Goal: Information Seeking & Learning: Learn about a topic

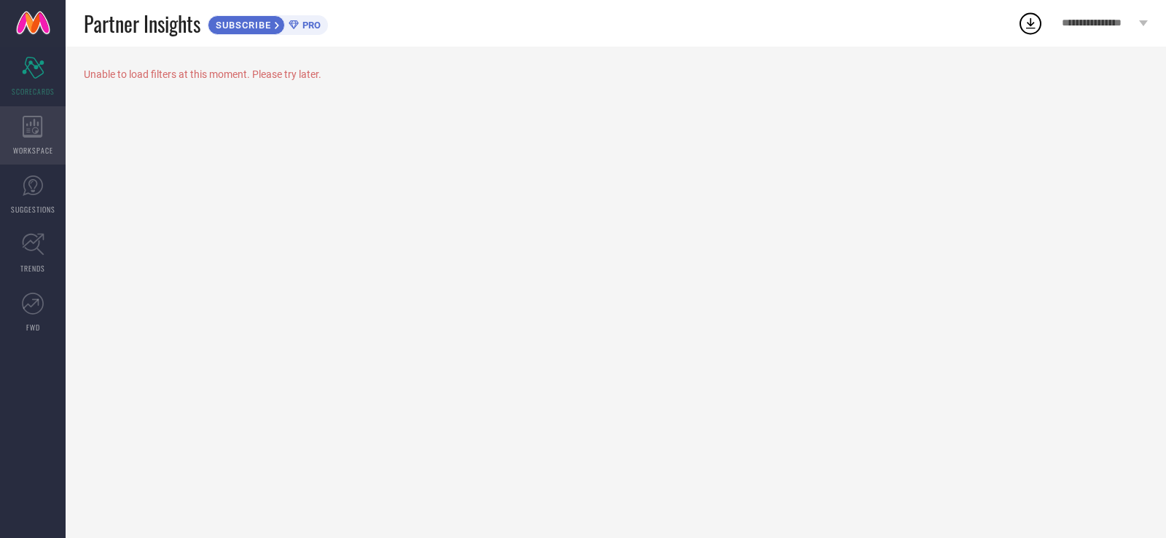
click at [36, 125] on icon at bounding box center [33, 127] width 20 height 22
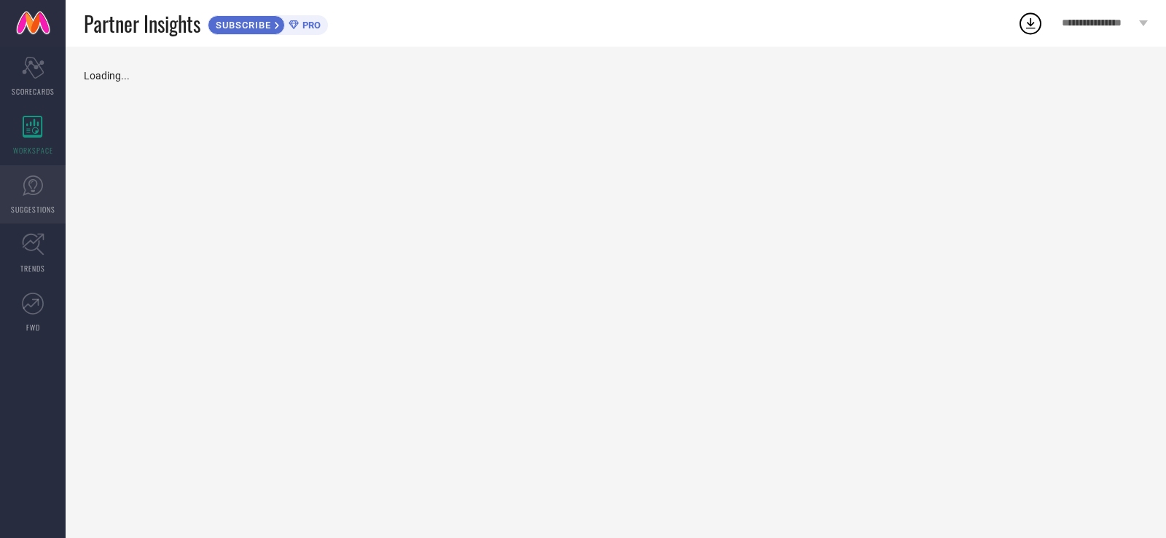
click at [40, 205] on span "SUGGESTIONS" at bounding box center [33, 209] width 44 height 11
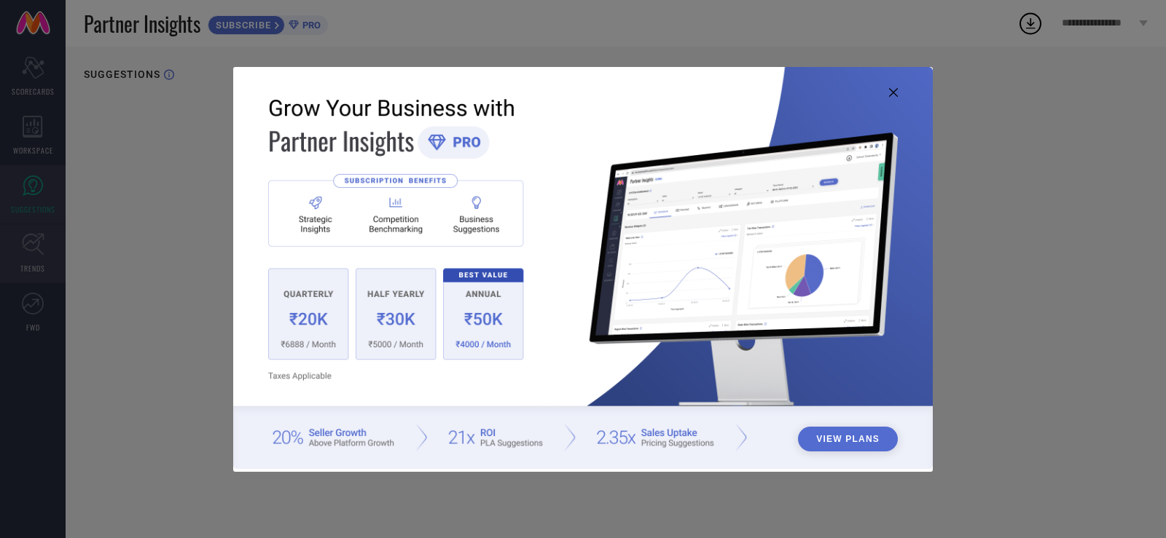
click at [34, 246] on div "View Plans" at bounding box center [583, 269] width 1166 height 538
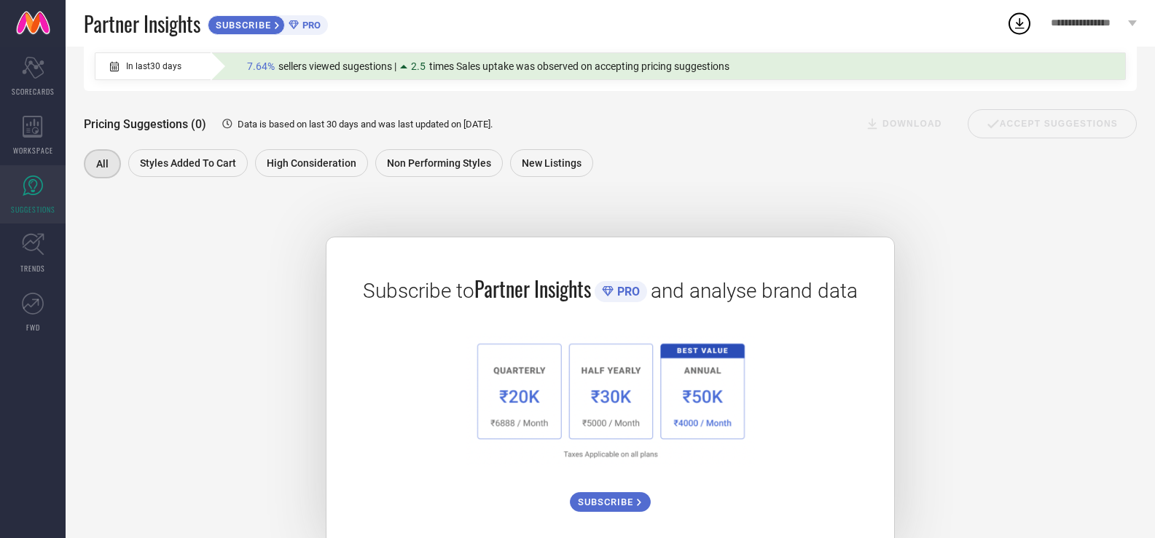
scroll to position [186, 0]
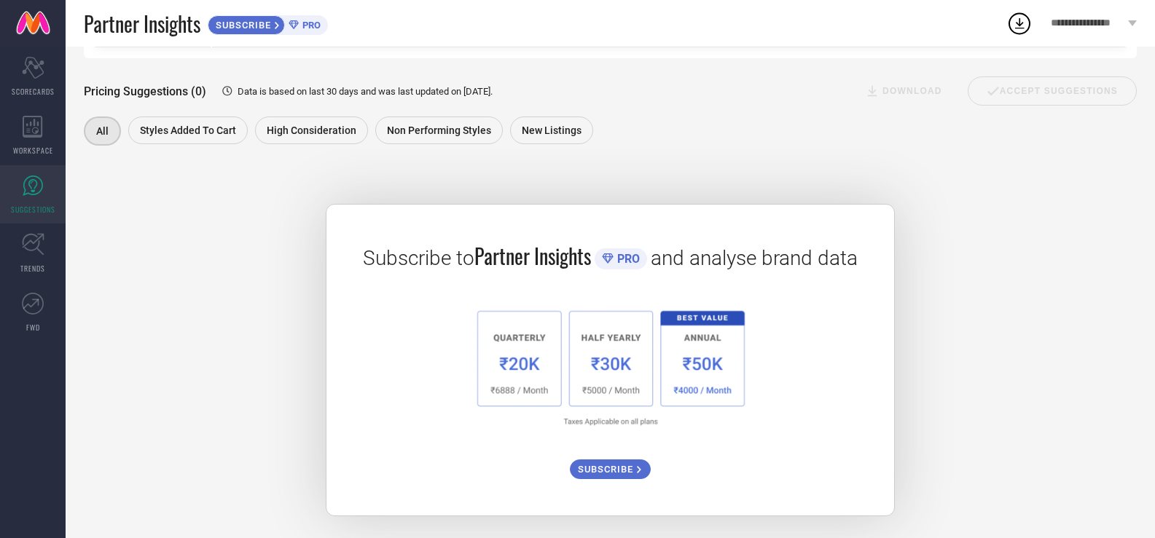
click at [632, 474] on span "SUBSCRIBE" at bounding box center [607, 469] width 59 height 11
click at [42, 245] on icon at bounding box center [33, 244] width 23 height 23
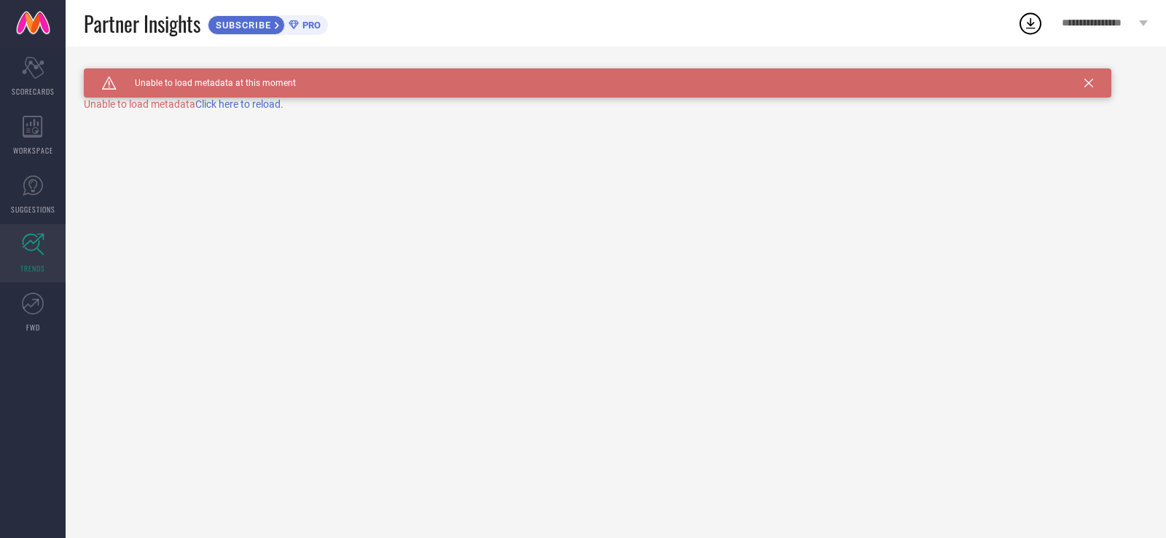
click at [236, 102] on span "Click here to reload." at bounding box center [239, 104] width 88 height 12
click at [1086, 87] on icon at bounding box center [1088, 83] width 9 height 9
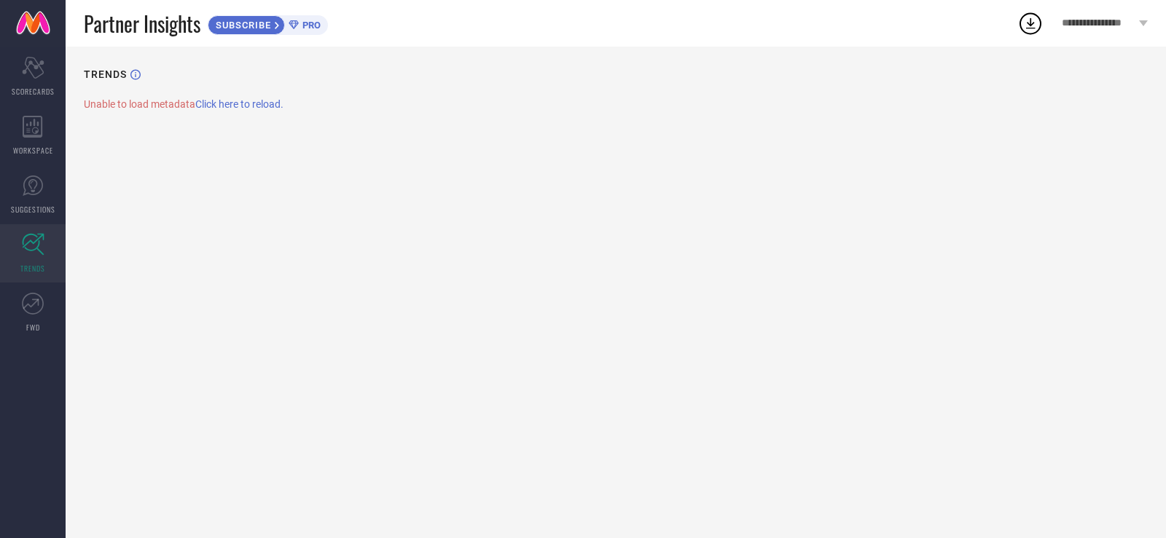
click at [1034, 28] on icon at bounding box center [1030, 23] width 9 height 11
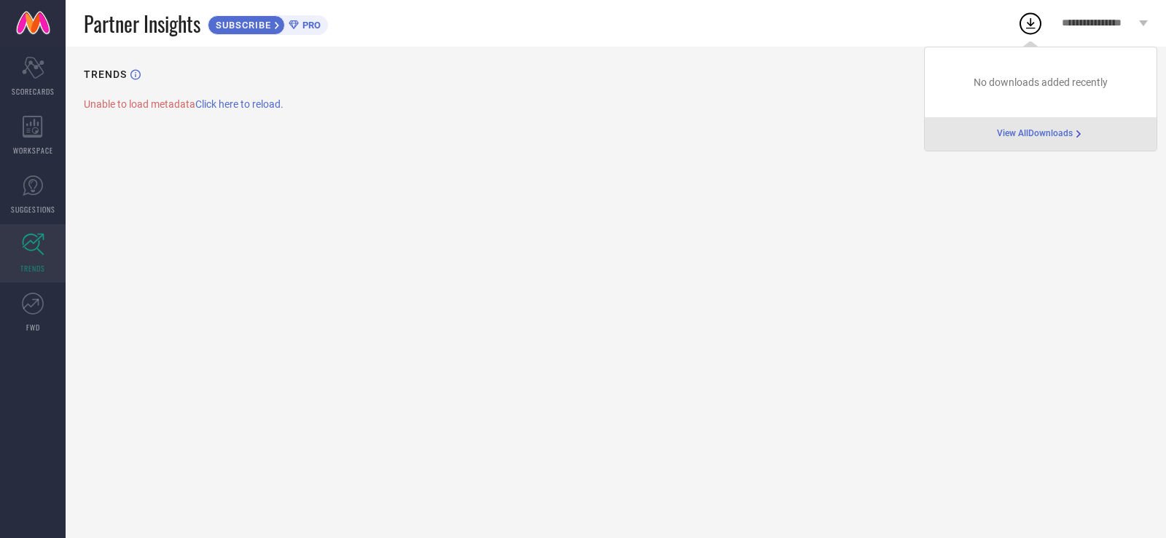
click at [1037, 132] on span "View All Downloads" at bounding box center [1035, 134] width 76 height 12
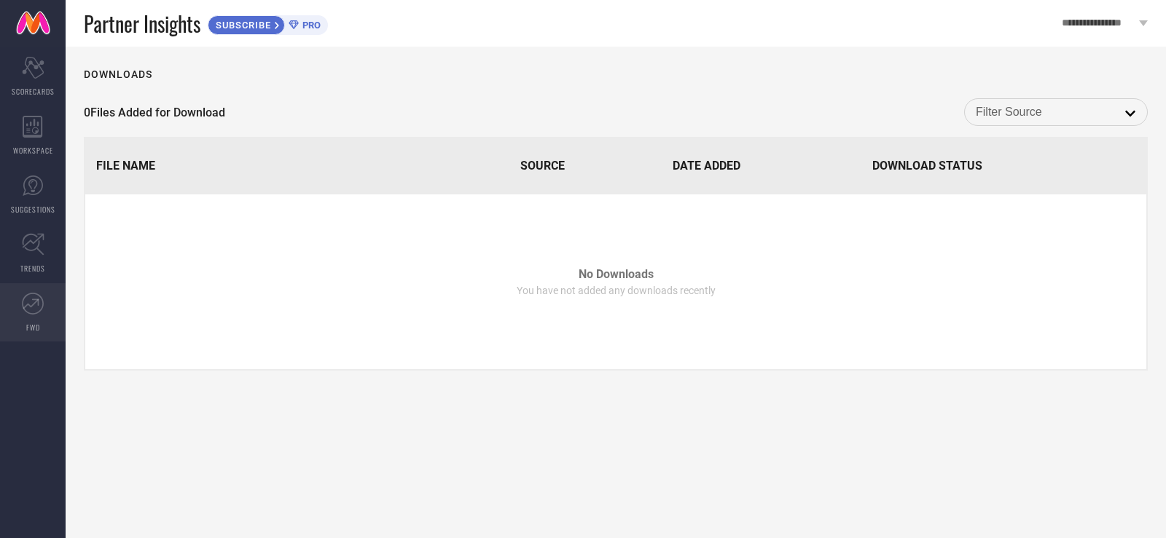
click at [36, 334] on link "FWD" at bounding box center [33, 312] width 66 height 58
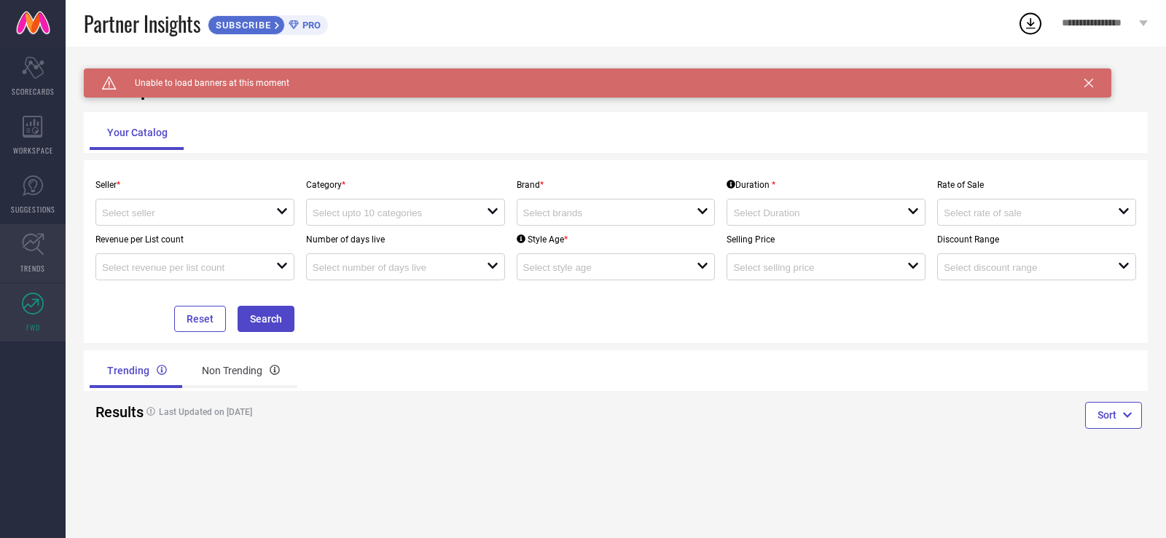
click at [42, 262] on link "TRENDS" at bounding box center [33, 253] width 66 height 58
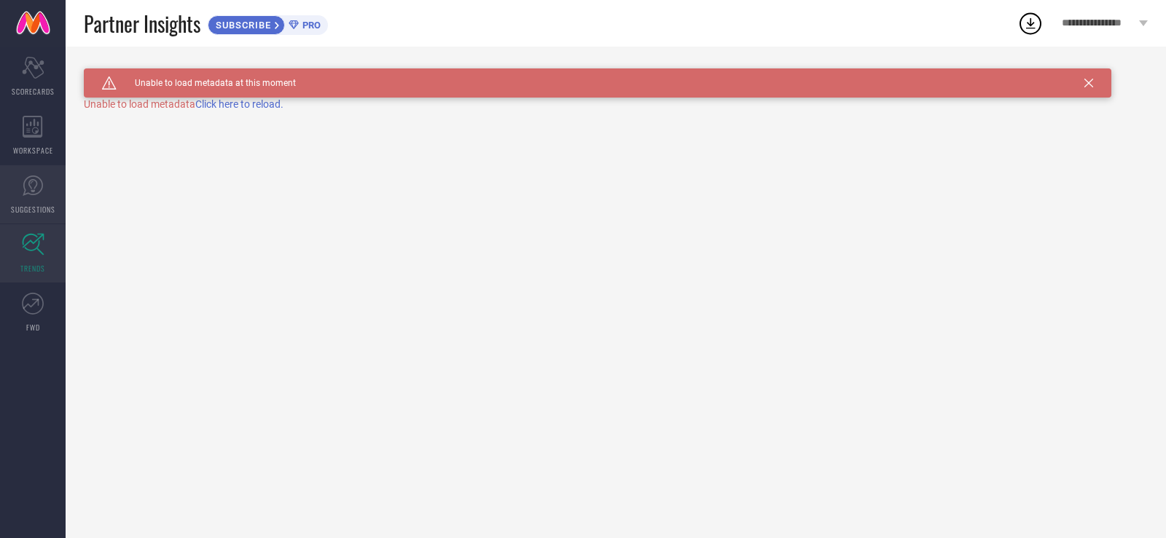
click at [43, 201] on link "SUGGESTIONS" at bounding box center [33, 194] width 66 height 58
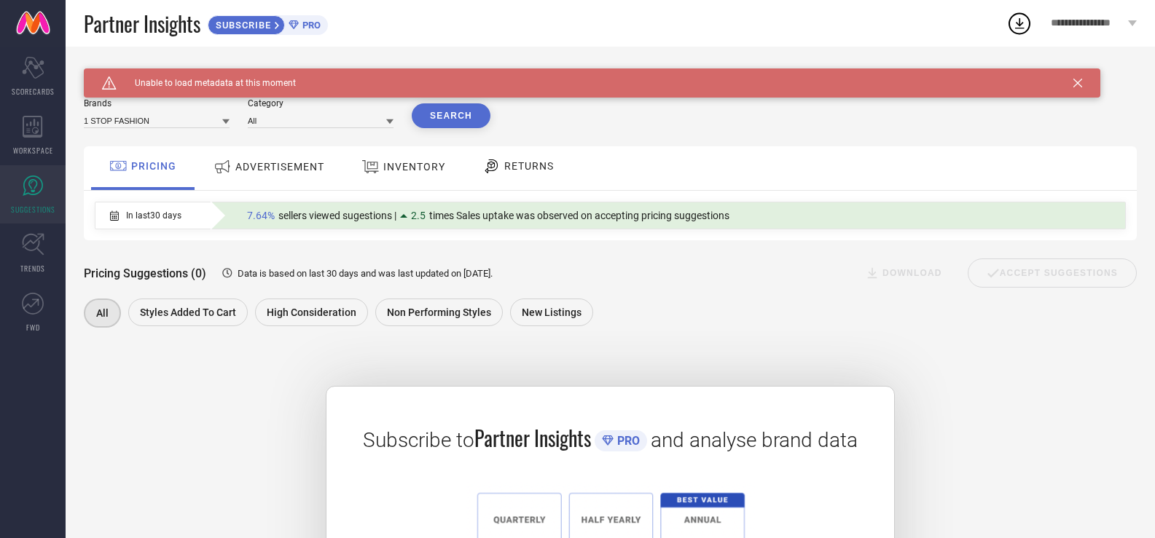
click at [315, 166] on span "ADVERTISEMENT" at bounding box center [279, 167] width 89 height 12
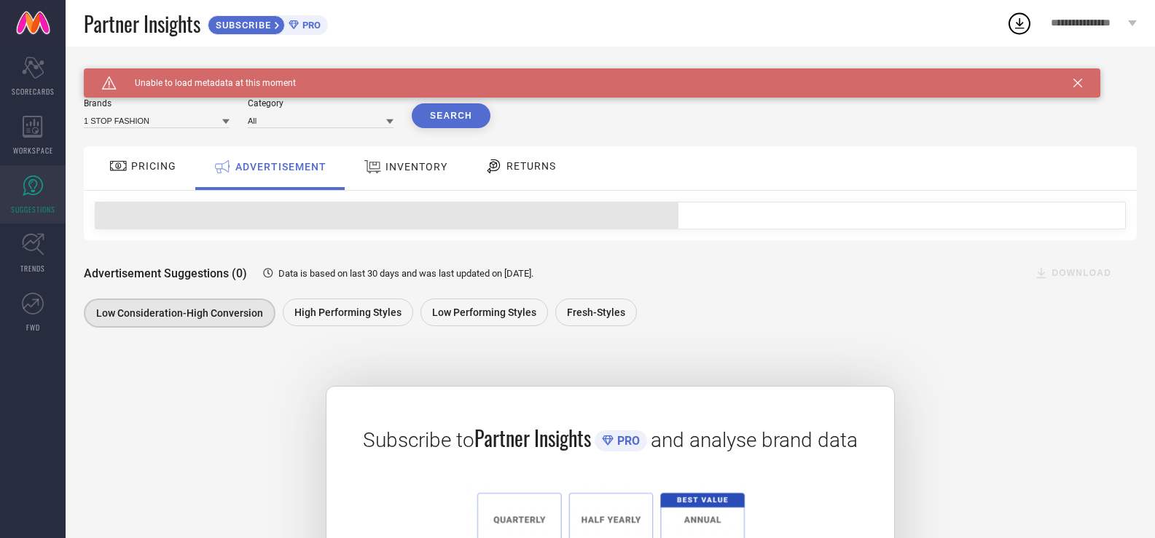
click at [417, 169] on span "INVENTORY" at bounding box center [416, 167] width 62 height 12
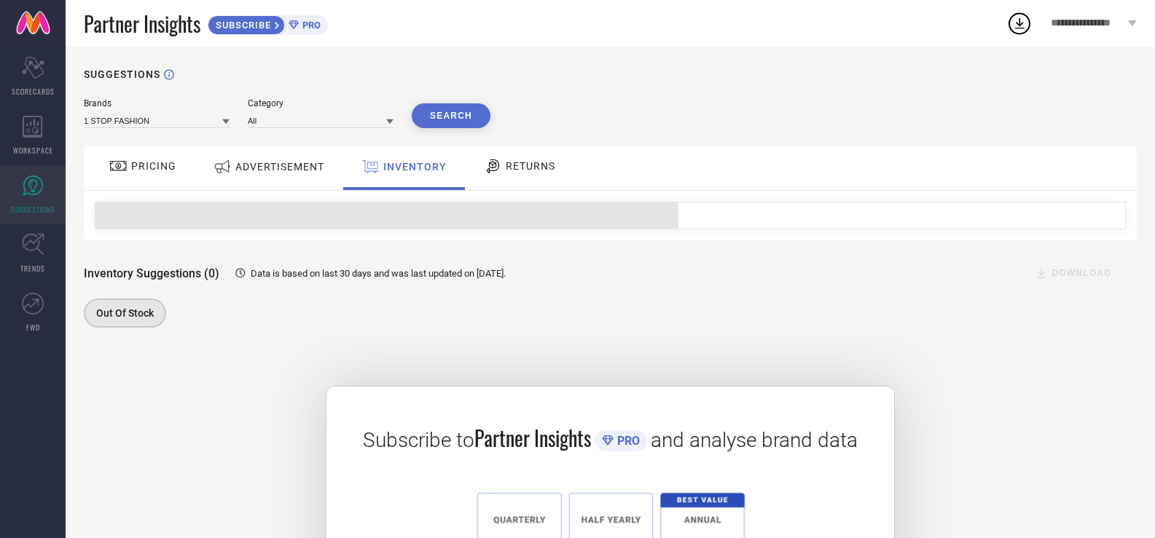
click at [522, 167] on span "RETURNS" at bounding box center [531, 166] width 50 height 12
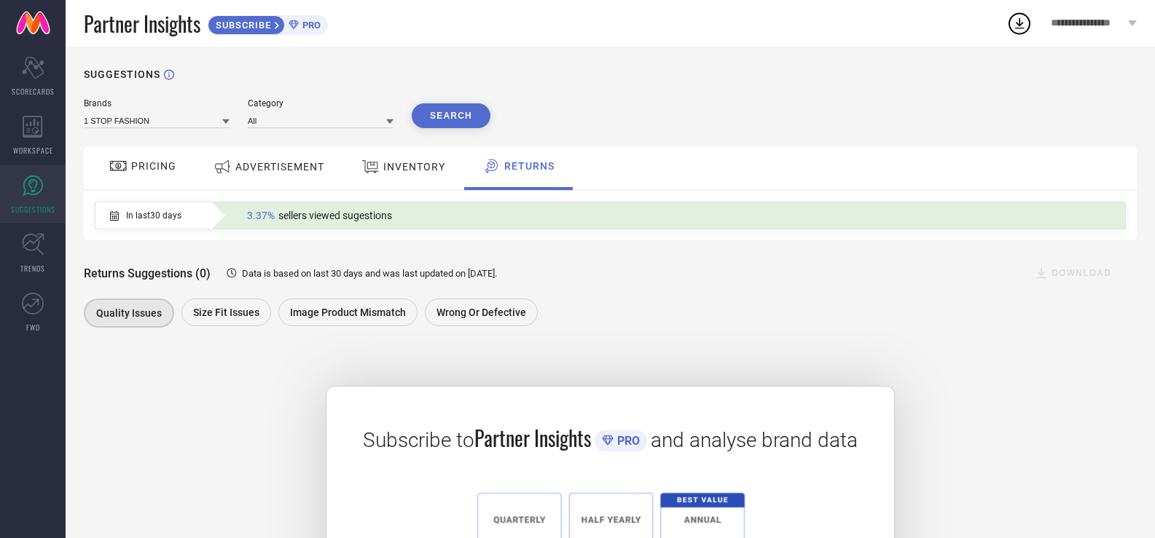
click at [240, 216] on div "3.37% sellers viewed sugestions" at bounding box center [320, 215] width 160 height 19
click at [267, 209] on div "3.37% sellers viewed sugestions" at bounding box center [320, 215] width 160 height 19
click at [345, 210] on div "3.37% sellers viewed sugestions" at bounding box center [320, 215] width 160 height 19
click at [342, 214] on span "sellers viewed sugestions" at bounding box center [335, 216] width 114 height 12
click at [372, 211] on span "sellers viewed sugestions" at bounding box center [335, 216] width 114 height 12
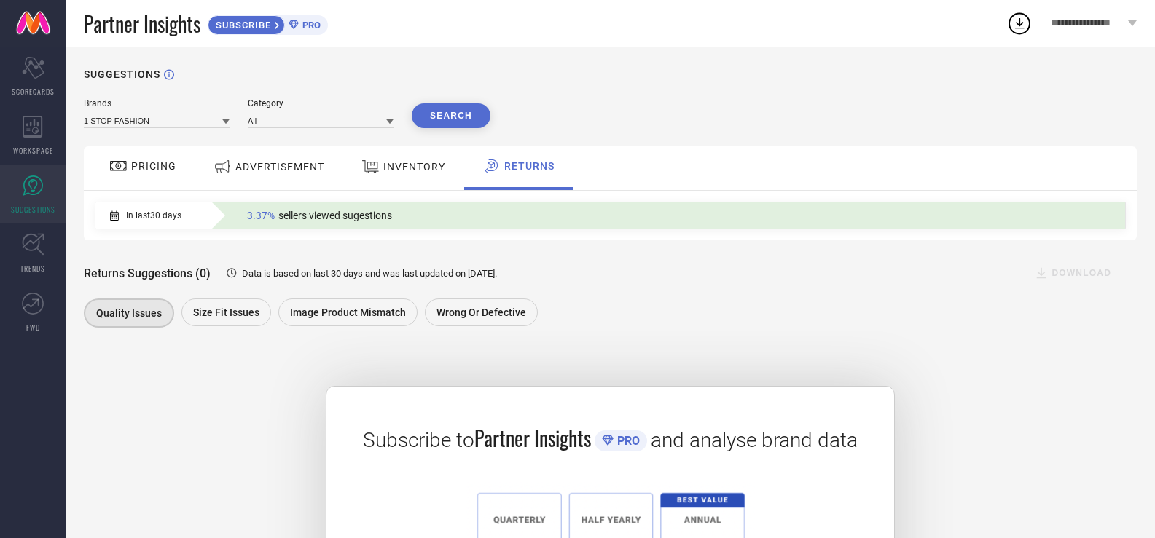
click at [172, 219] on span "In last 30 days" at bounding box center [153, 216] width 55 height 10
click at [278, 216] on div "3.37%" at bounding box center [262, 216] width 31 height 12
click at [342, 208] on div "3.37% sellers viewed sugestions" at bounding box center [320, 215] width 160 height 19
click at [454, 212] on div "3.37% sellers viewed sugestions" at bounding box center [681, 215] width 882 height 19
click at [458, 211] on div "3.37% sellers viewed sugestions" at bounding box center [681, 215] width 882 height 19
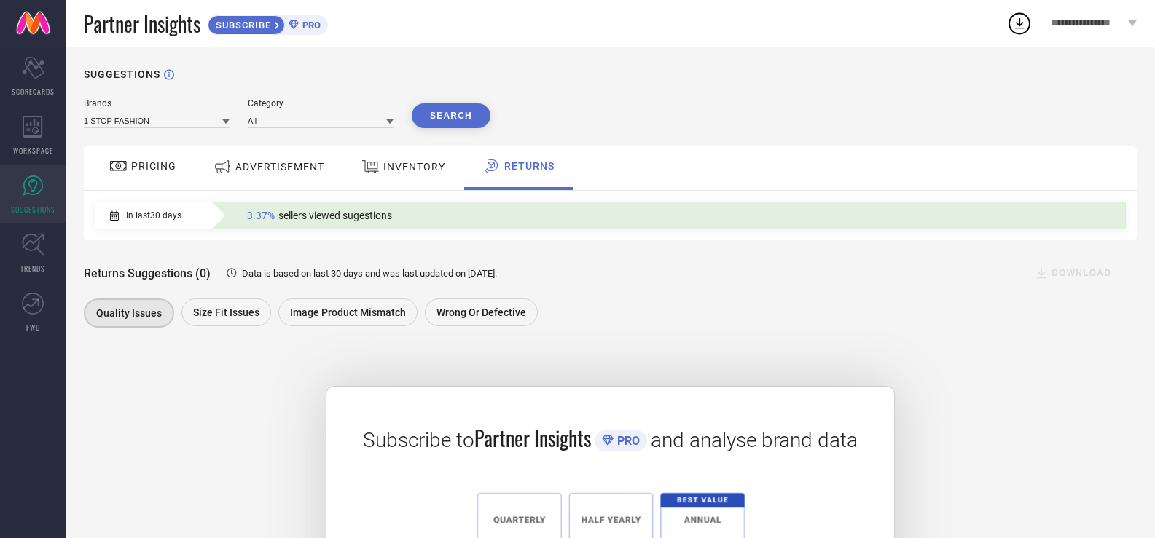
click at [458, 211] on div "3.37% sellers viewed sugestions" at bounding box center [681, 215] width 882 height 19
click at [36, 137] on icon at bounding box center [33, 127] width 20 height 22
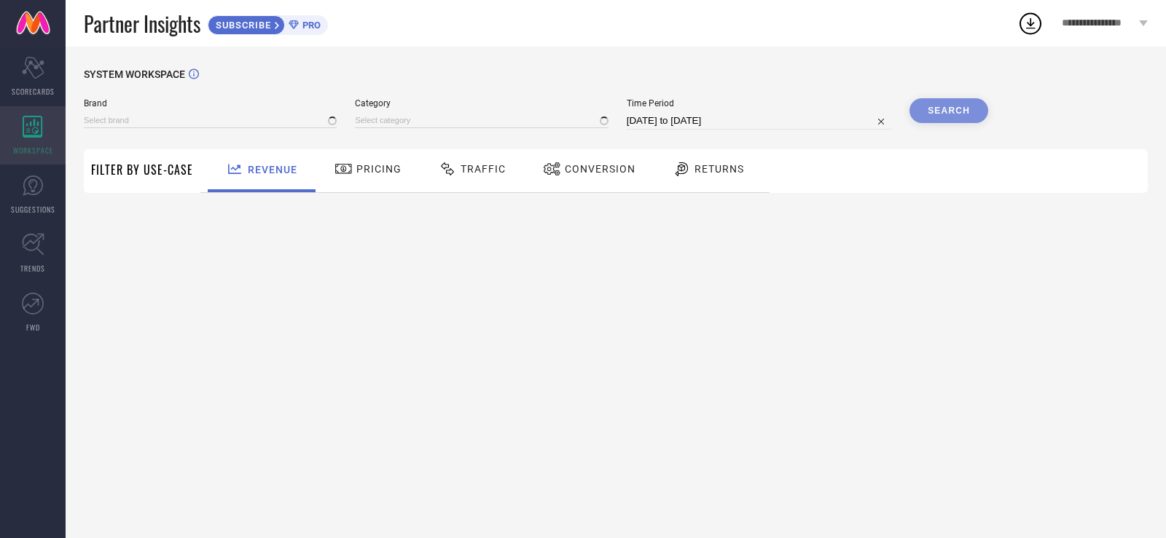
type input "1 STOP FASHION"
type input "All"
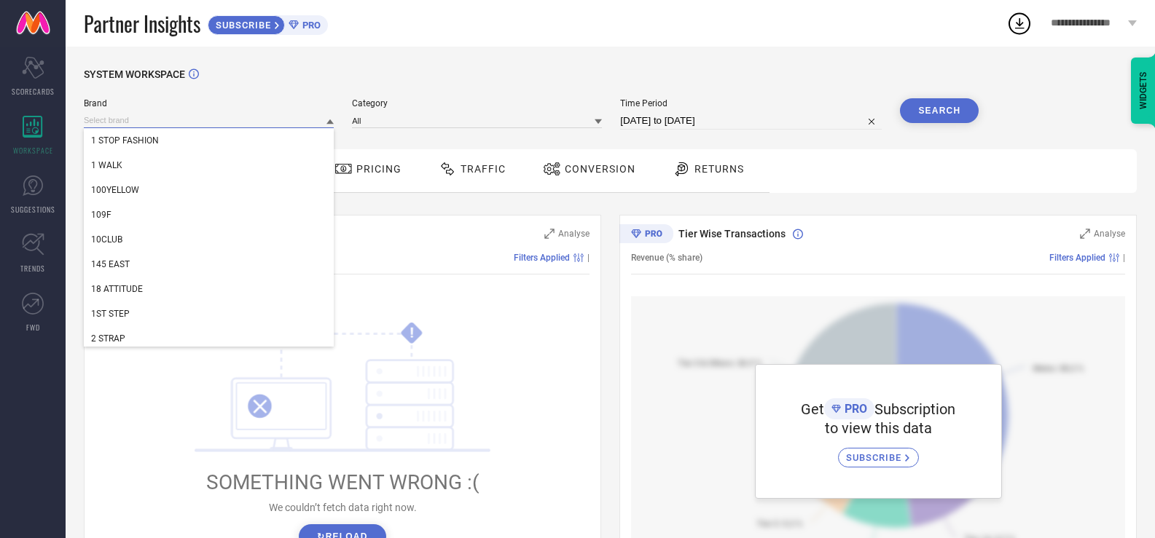
click at [277, 120] on input at bounding box center [209, 120] width 250 height 15
type input "e"
type input "Est"
click at [420, 52] on div "SYSTEM WORKSPACE Brand Est AWESTUFFS BANPRESTO BEST LIFE CASA-NEST CRESTELLO HO…" at bounding box center [610, 515] width 1089 height 937
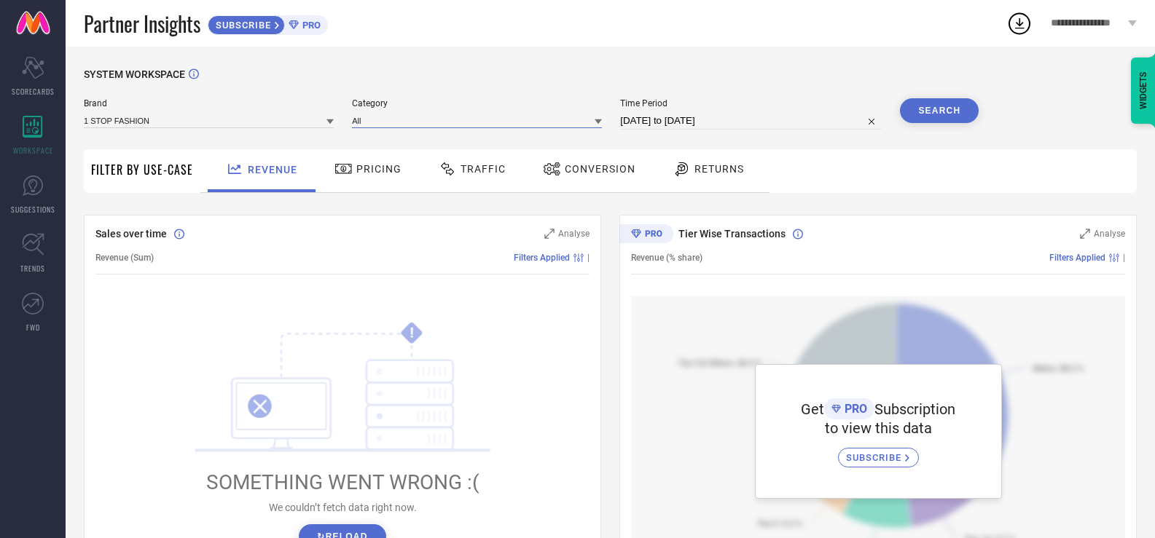
click at [443, 123] on input at bounding box center [477, 120] width 250 height 15
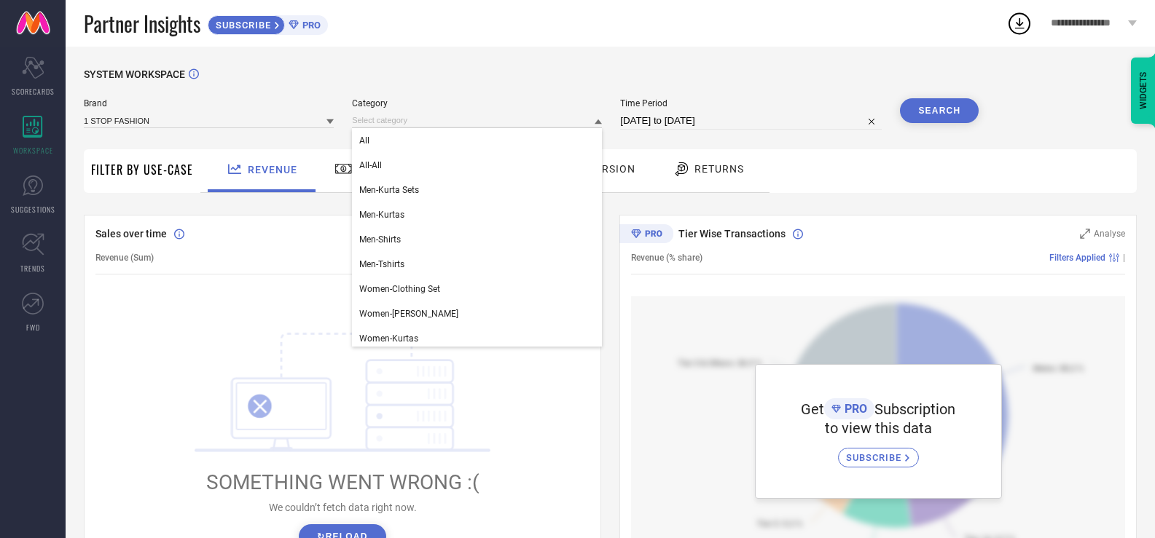
click at [469, 60] on div "SYSTEM WORKSPACE Brand 1 STOP FASHION Category All All-All Men-Kurta Sets Men-K…" at bounding box center [610, 515] width 1089 height 937
click at [423, 117] on input at bounding box center [477, 120] width 250 height 15
click at [489, 59] on div "SYSTEM WORKSPACE Brand 1 STOP FASHION Category All All-All Men-Kurta Sets Men-K…" at bounding box center [610, 515] width 1089 height 937
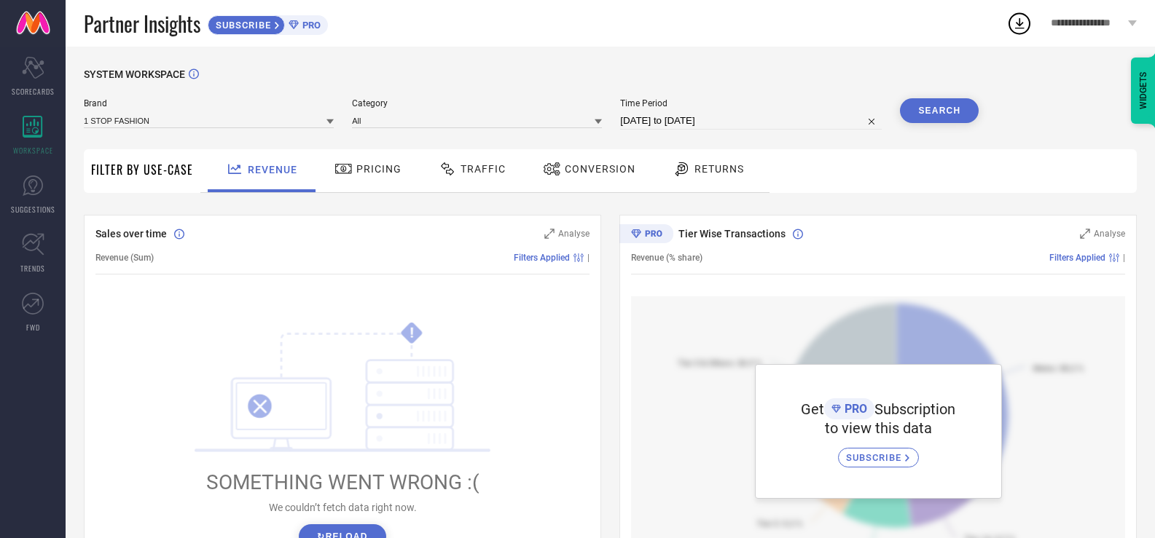
click at [761, 121] on input "08-09-2025 to 08-10-2025" at bounding box center [751, 120] width 262 height 17
select select "8"
select select "2025"
select select "9"
select select "2025"
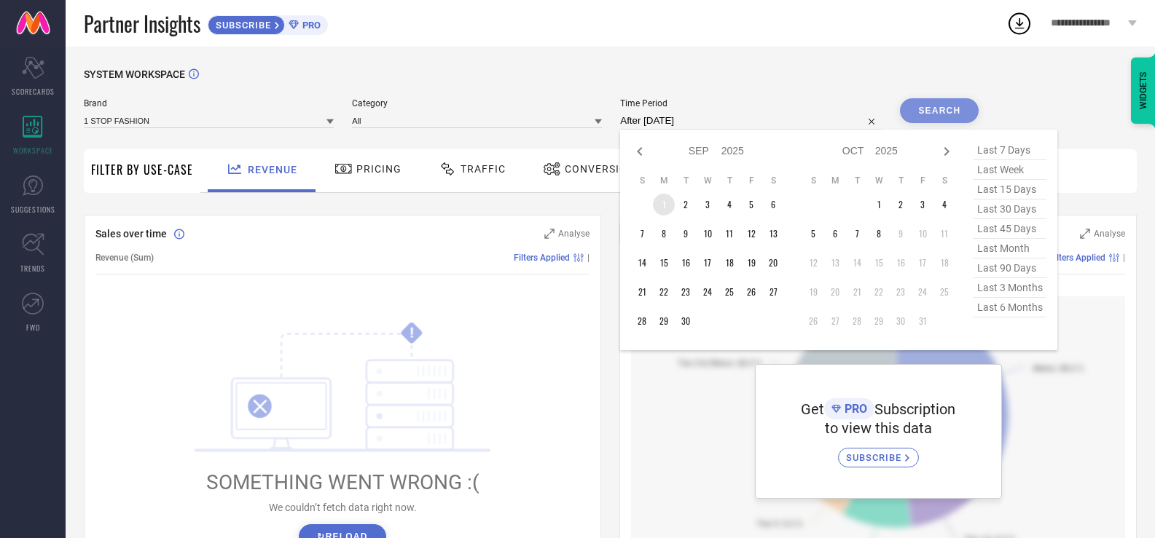
click at [667, 207] on td "1" at bounding box center [664, 205] width 22 height 22
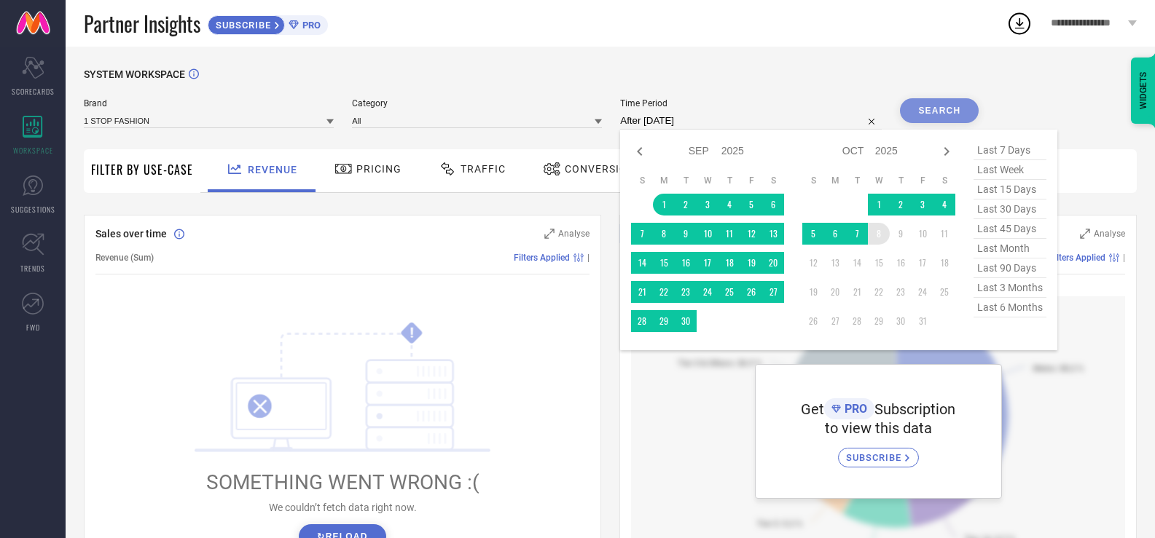
type input "01-09-2025 to 08-10-2025"
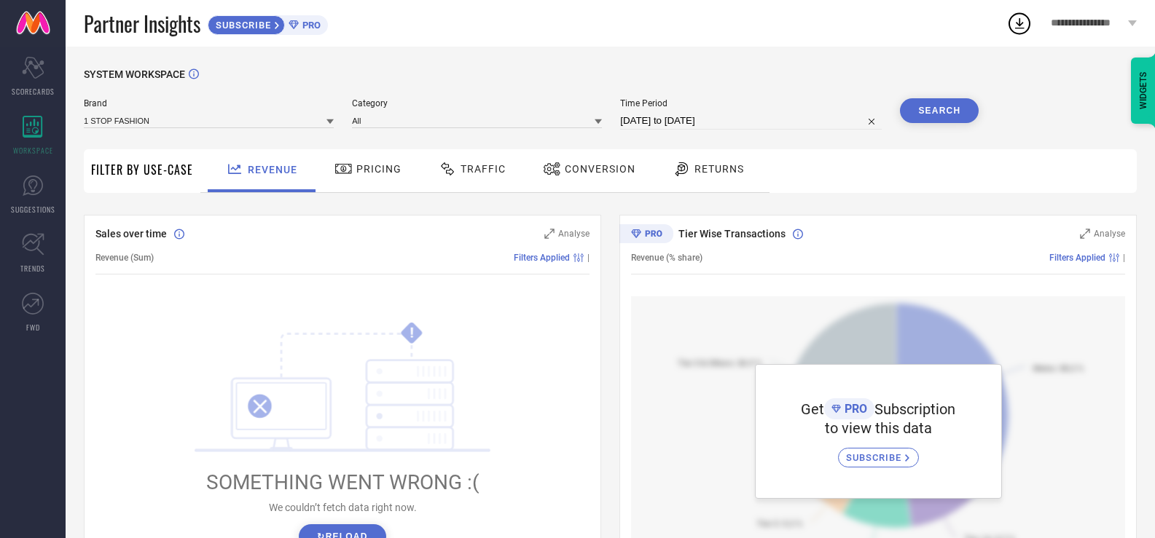
click at [935, 115] on button "Search" at bounding box center [939, 110] width 79 height 25
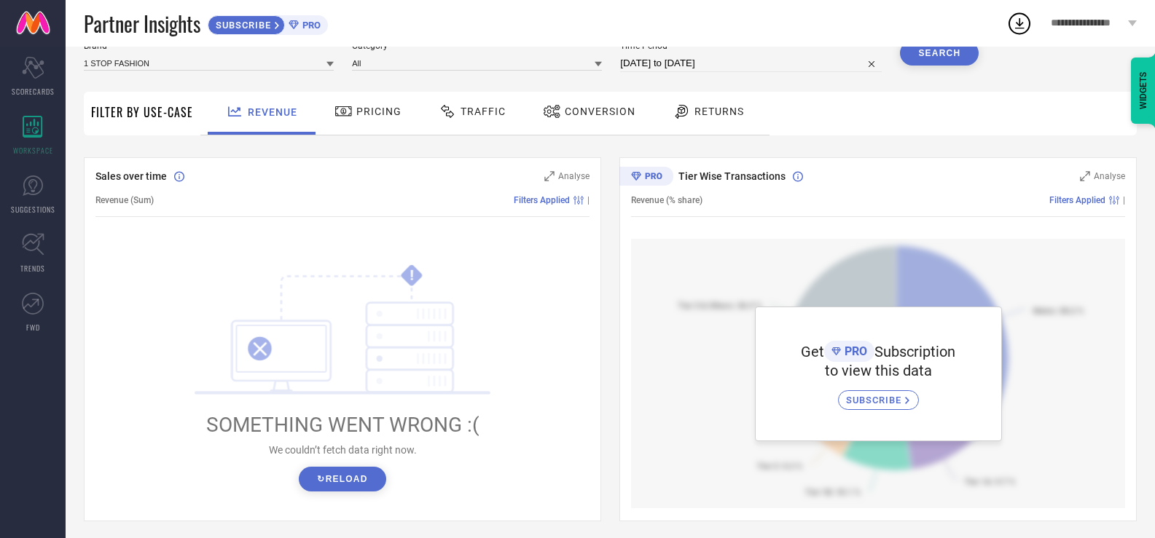
scroll to position [146, 0]
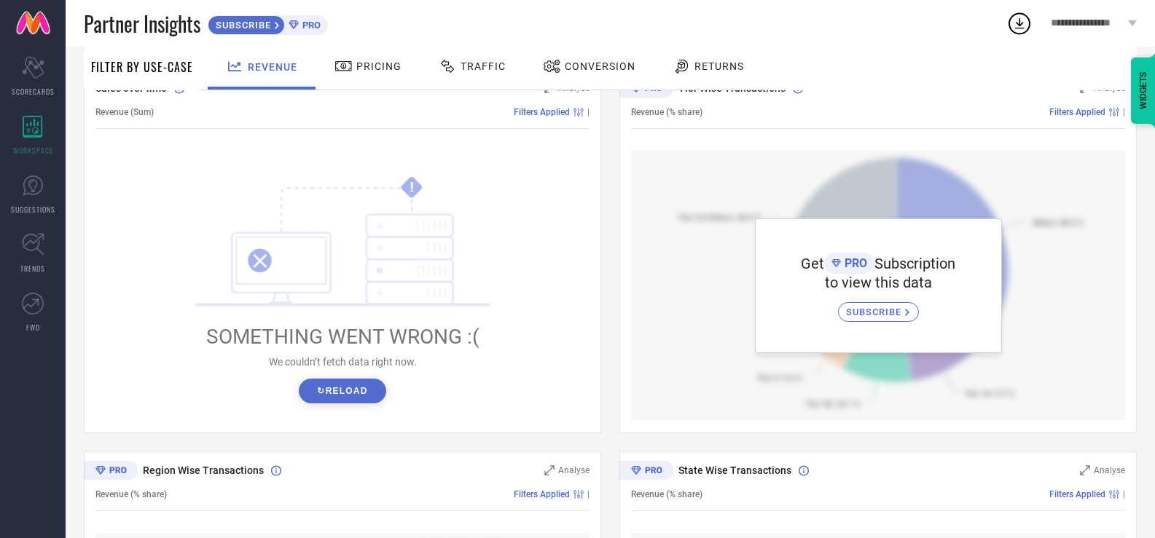
click at [320, 390] on button "↻ Reload" at bounding box center [342, 391] width 87 height 25
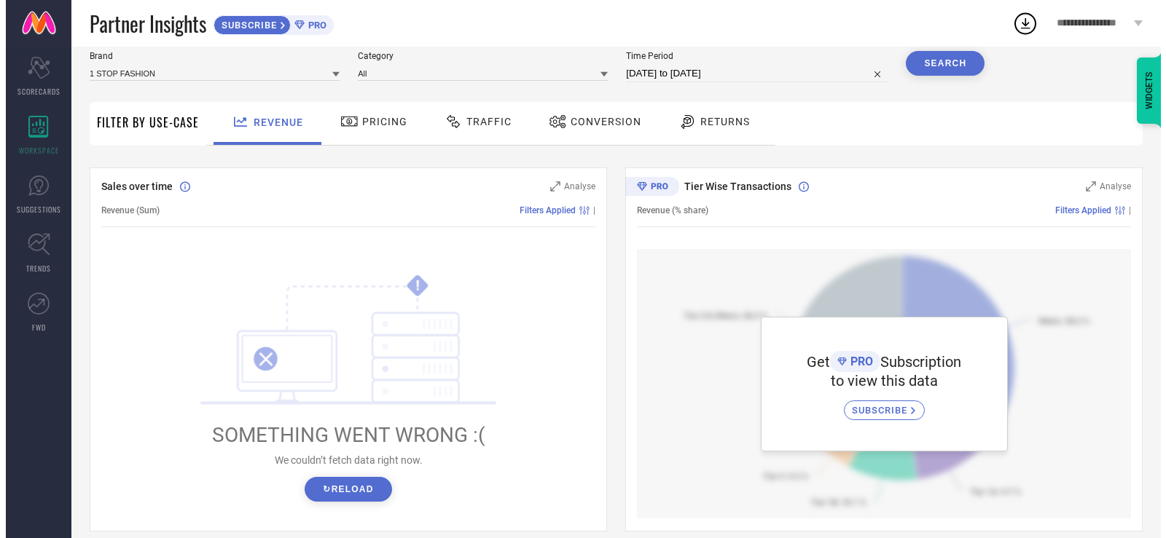
scroll to position [0, 0]
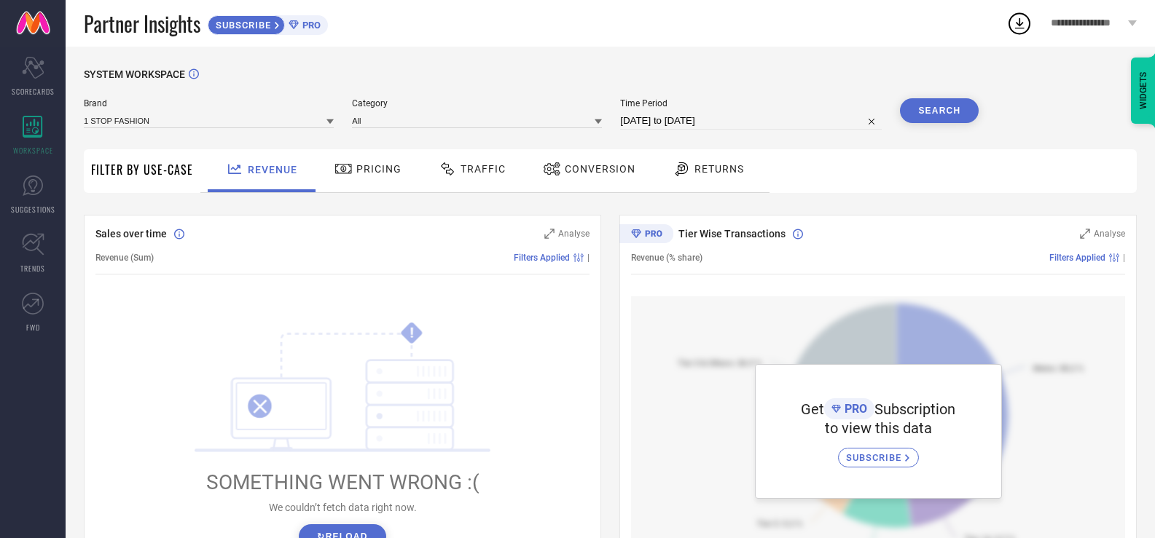
click at [356, 168] on span "Pricing" at bounding box center [378, 169] width 45 height 12
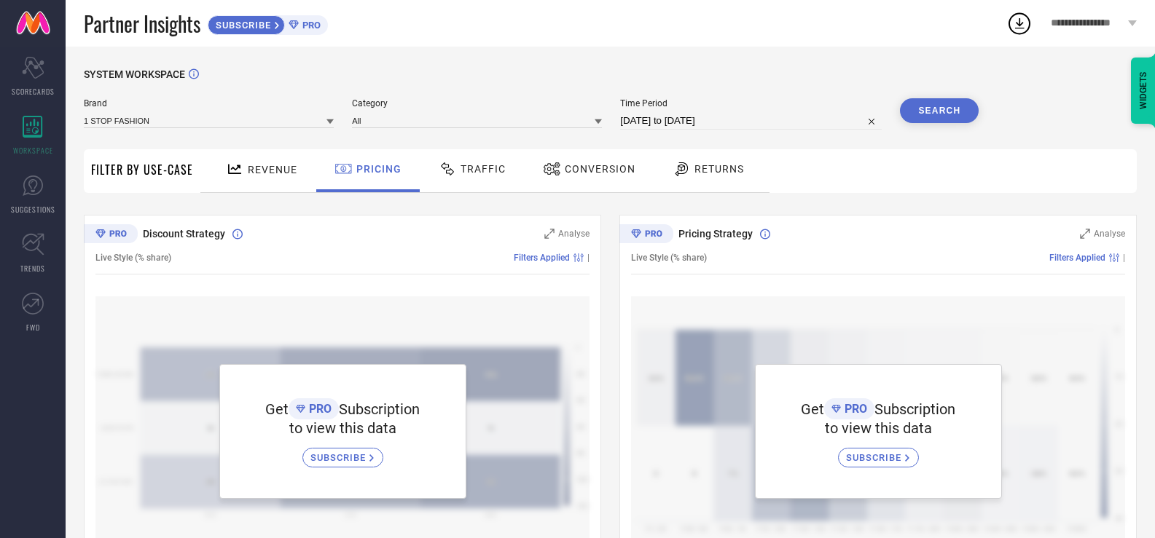
click at [470, 170] on span "Traffic" at bounding box center [483, 169] width 45 height 12
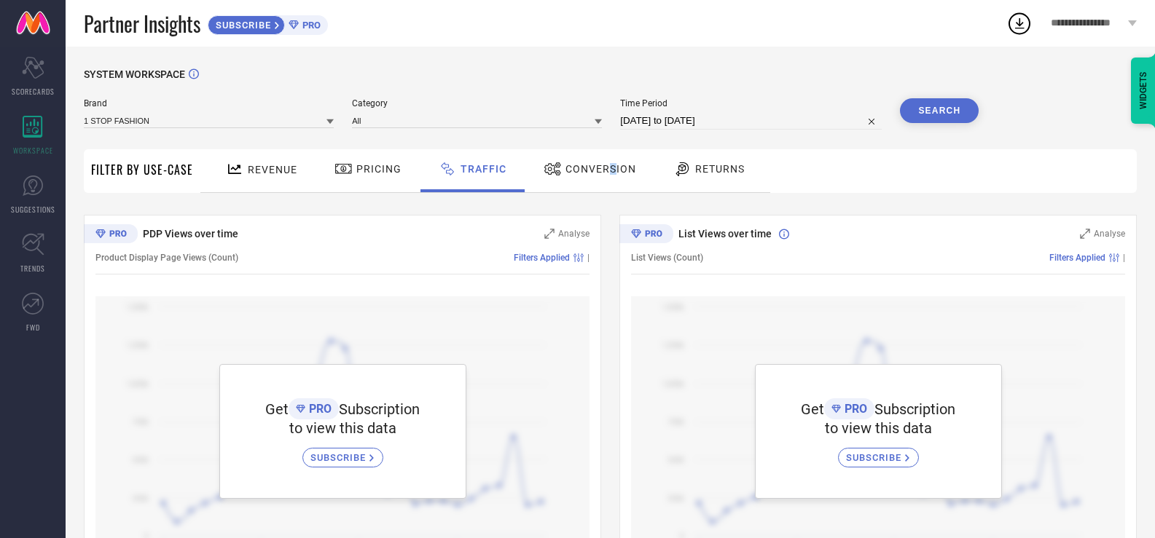
click at [608, 187] on div "Conversion" at bounding box center [589, 170] width 129 height 43
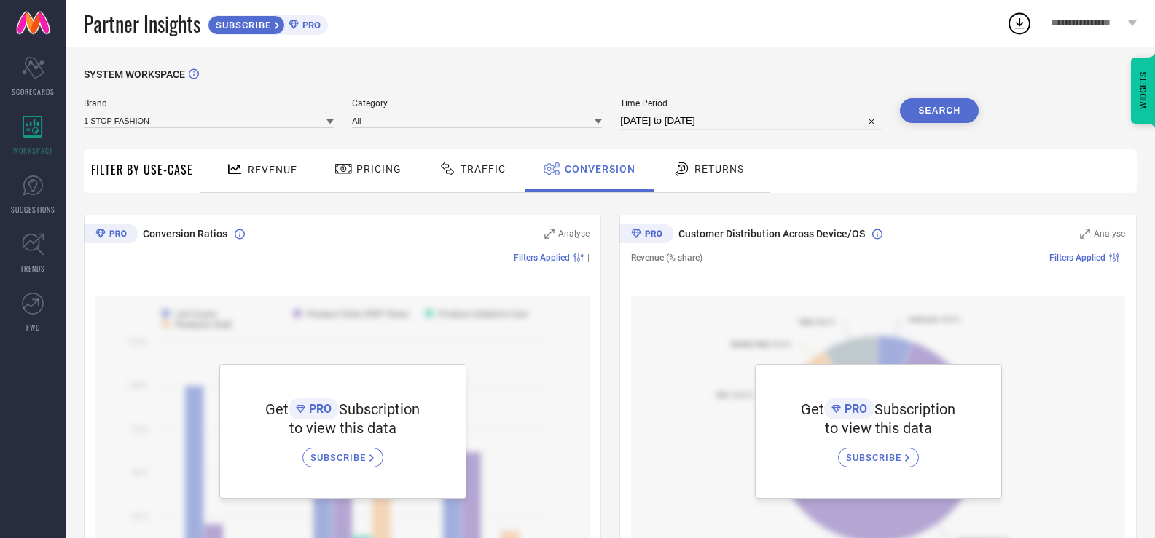
click at [688, 182] on div "Returns" at bounding box center [708, 170] width 108 height 43
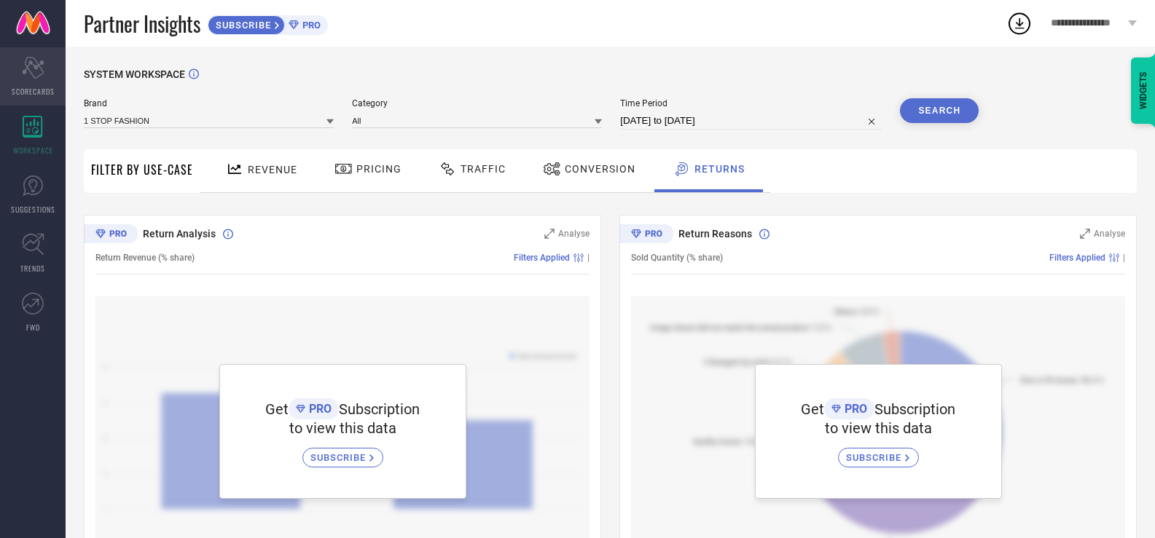
click at [38, 80] on div "Scorecard SCORECARDS" at bounding box center [33, 76] width 66 height 58
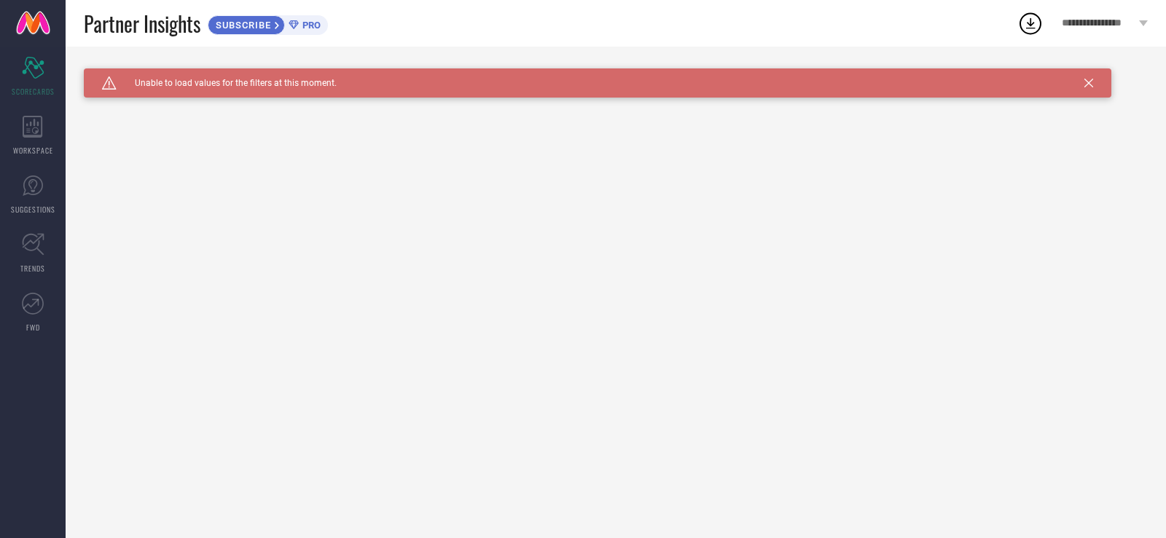
click at [1092, 78] on div "Caution Created with Sketch. Unable to load values for the filters at this mome…" at bounding box center [597, 82] width 1027 height 29
click at [1084, 82] on icon at bounding box center [1088, 83] width 9 height 9
